Goal: Task Accomplishment & Management: Manage account settings

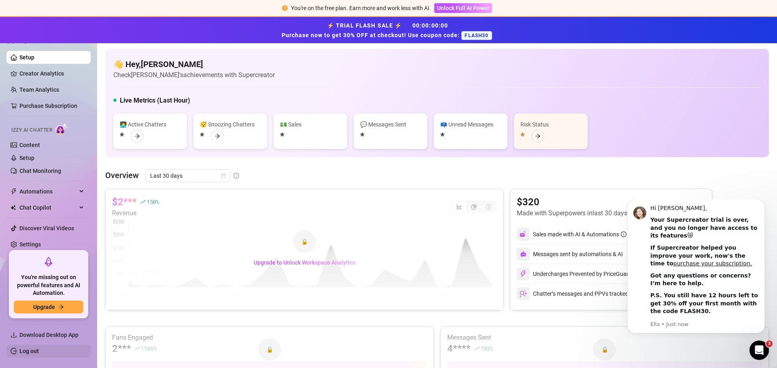
click at [28, 354] on link "Log out" at bounding box center [28, 351] width 19 height 6
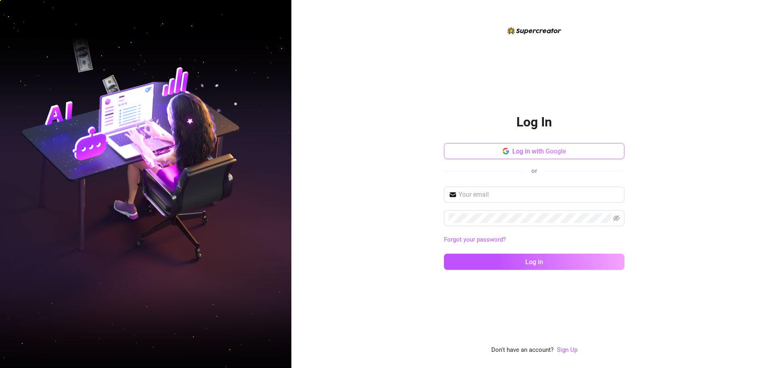
click at [502, 158] on button "Log in with Google" at bounding box center [534, 151] width 180 height 16
type input "[EMAIL_ADDRESS][DOMAIN_NAME]"
